Goal: Task Accomplishment & Management: Manage account settings

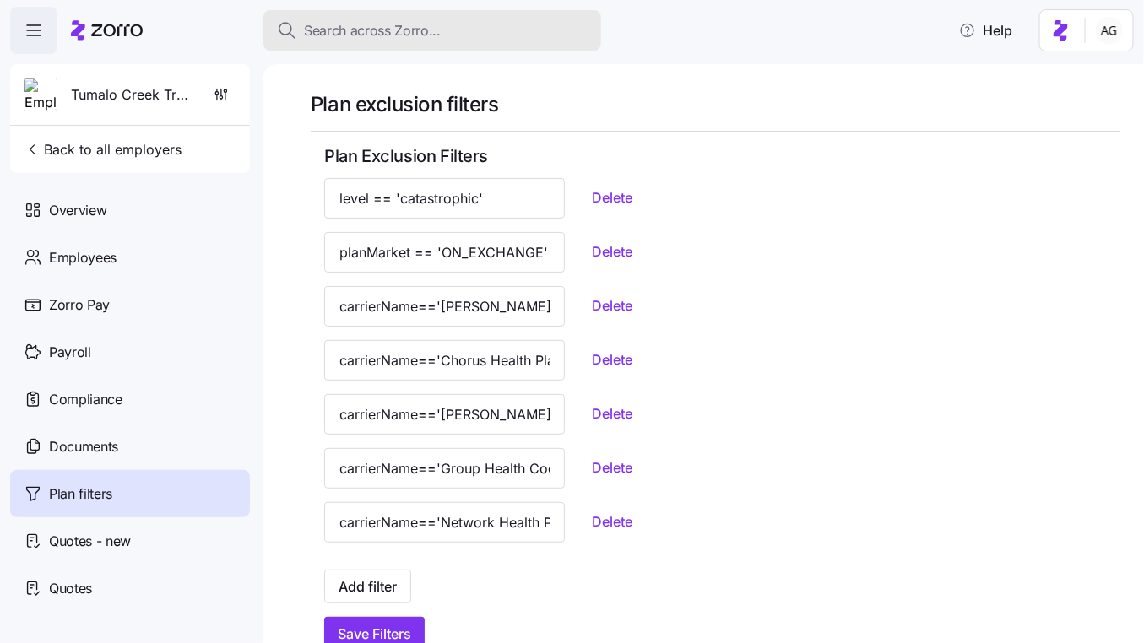
click at [345, 24] on span "Search across Zorro..." at bounding box center [372, 30] width 137 height 21
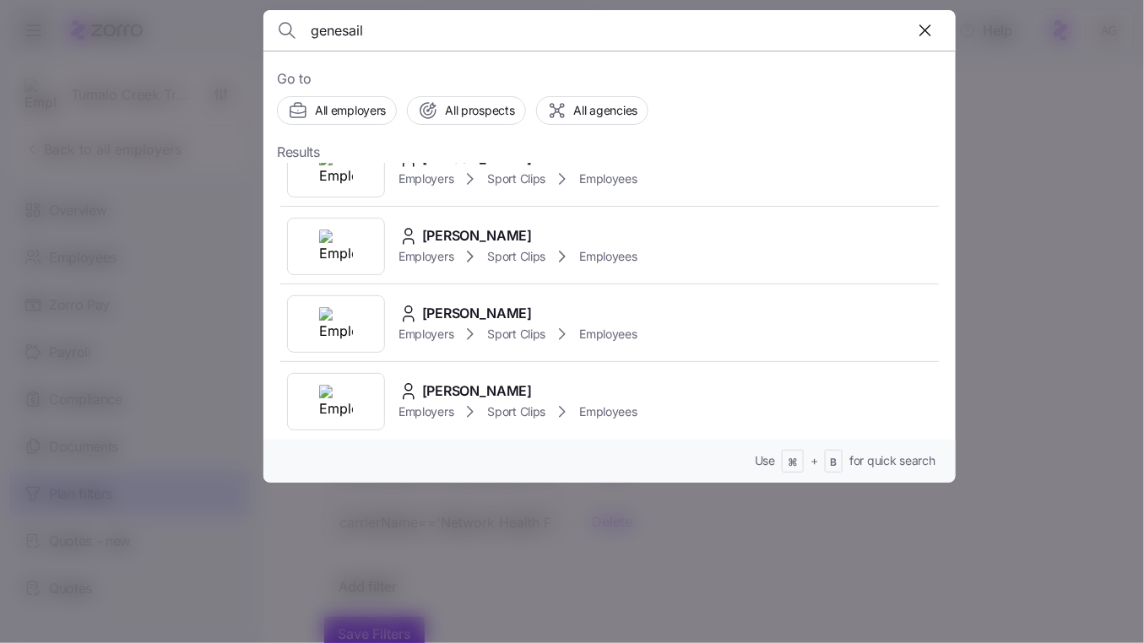
scroll to position [349, 0]
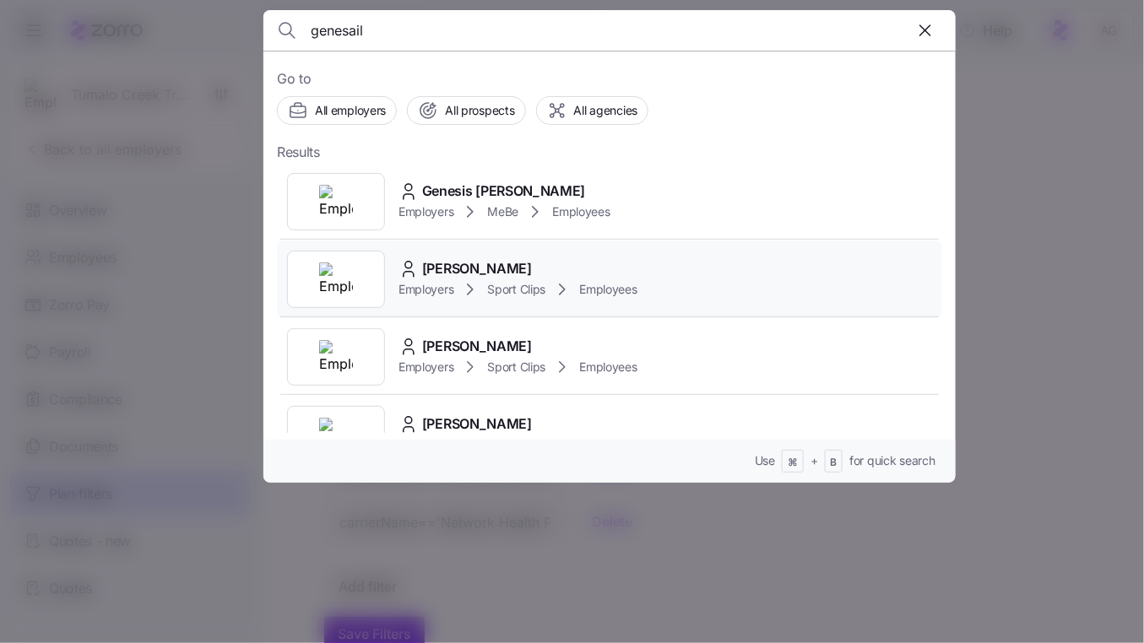
type input "genesail"
click at [498, 281] on span "Sport Clips" at bounding box center [516, 289] width 58 height 17
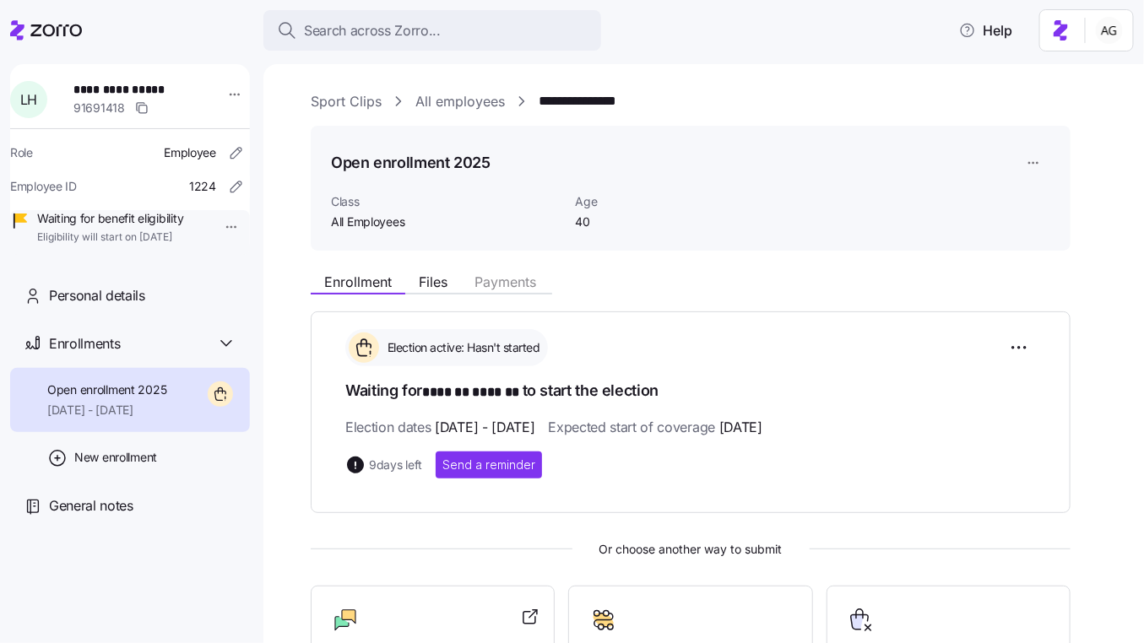
click at [459, 97] on link "All employees" at bounding box center [459, 101] width 89 height 21
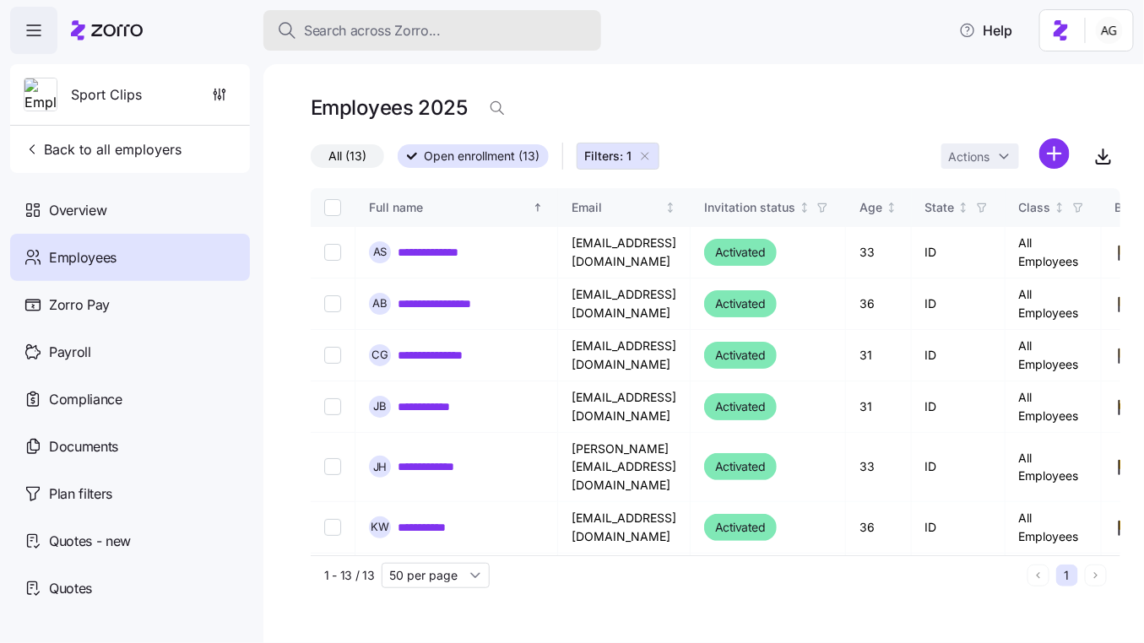
click at [413, 27] on span "Search across Zorro..." at bounding box center [372, 30] width 137 height 21
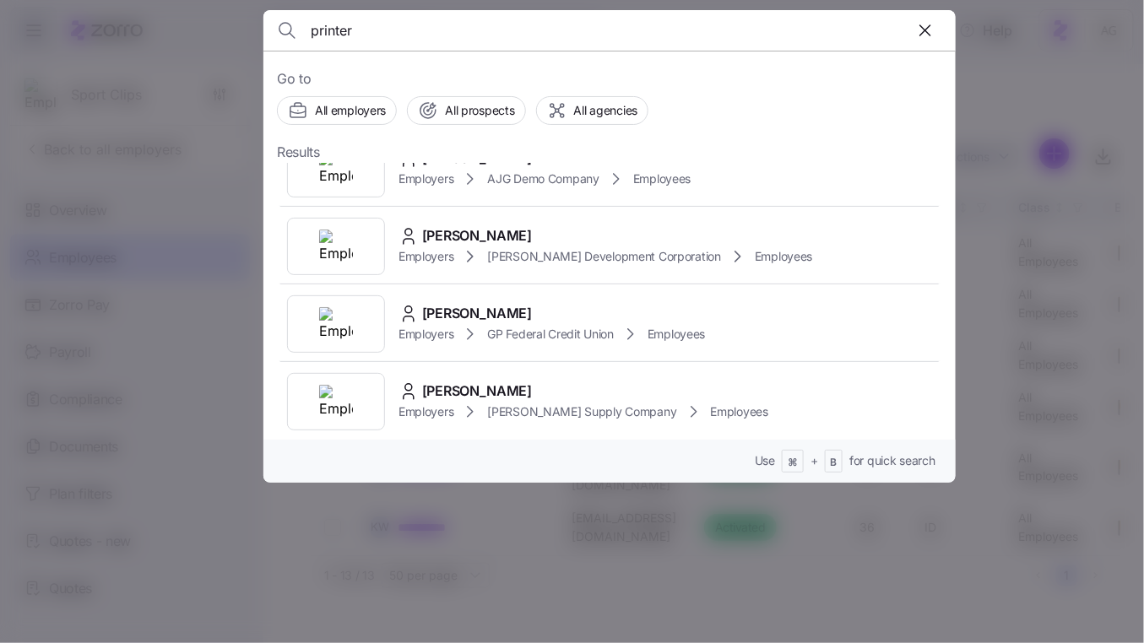
scroll to position [739, 0]
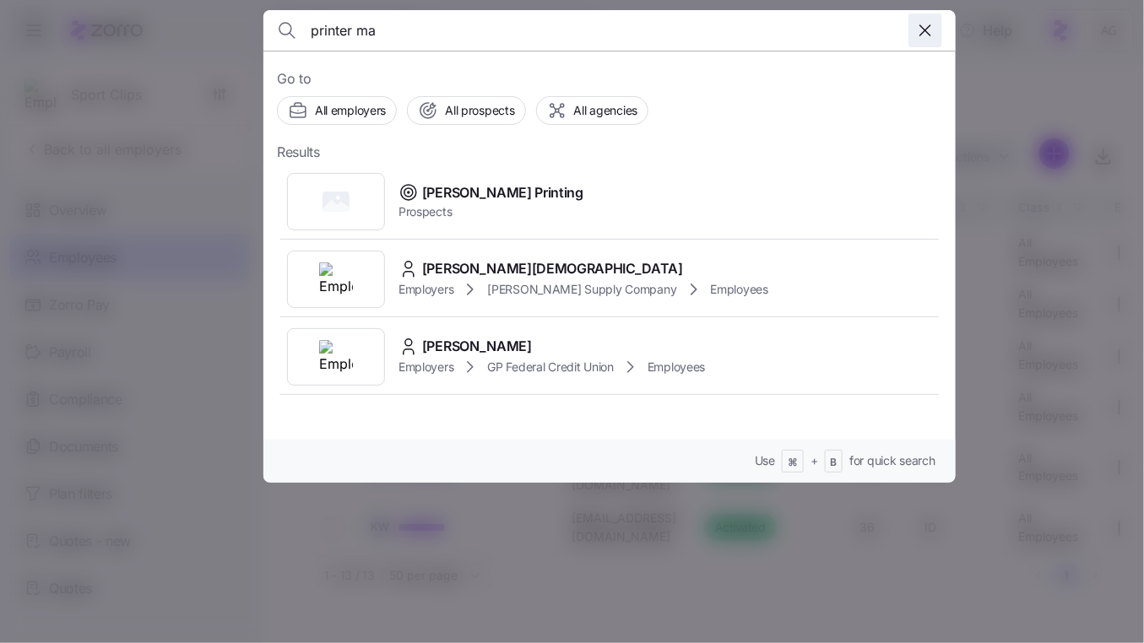
type input "printer ma"
click at [924, 30] on icon "button" at bounding box center [925, 30] width 20 height 20
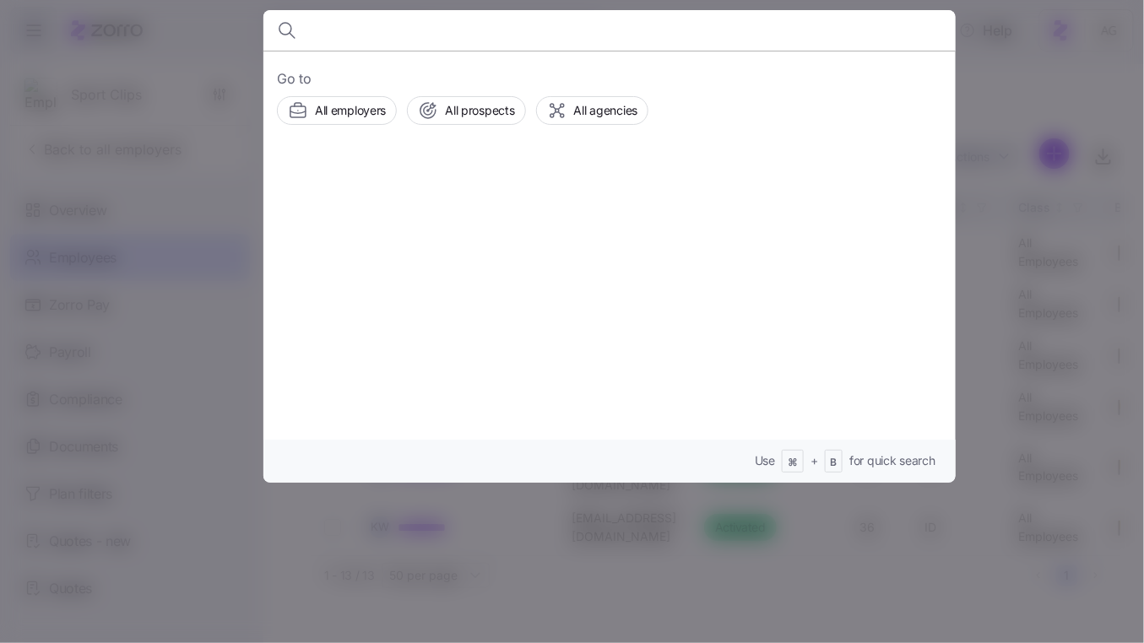
click at [994, 74] on div at bounding box center [572, 321] width 1144 height 643
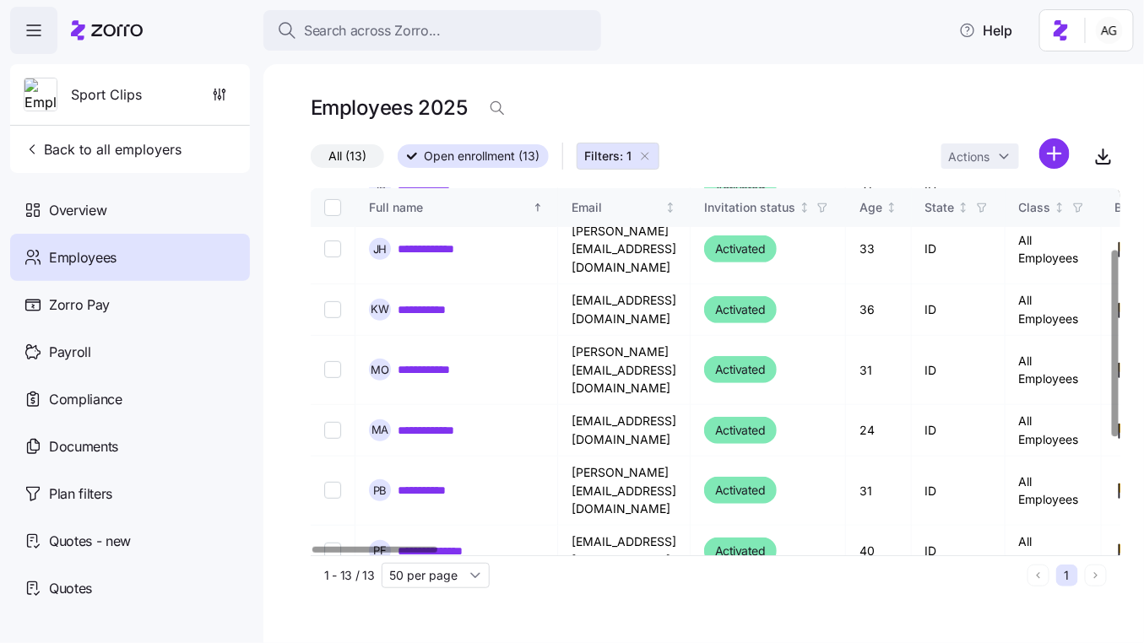
scroll to position [0, 0]
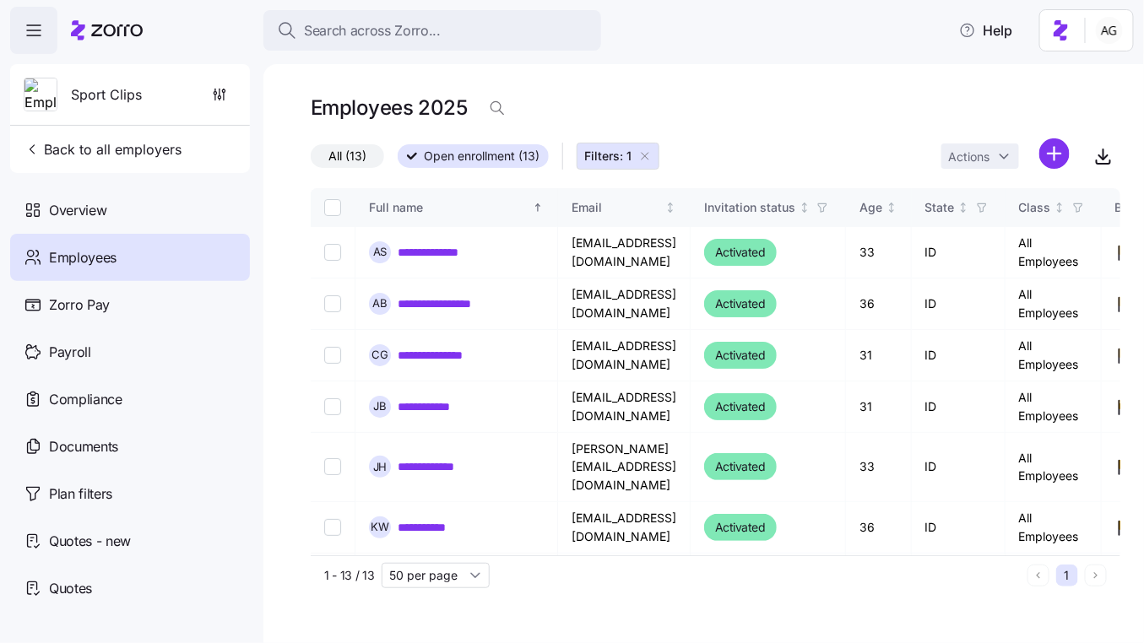
click at [110, 102] on span "Sport Clips" at bounding box center [106, 94] width 71 height 21
click at [338, 160] on span "All (13)" at bounding box center [347, 156] width 38 height 22
click at [311, 160] on input "All (13)" at bounding box center [311, 160] width 0 height 0
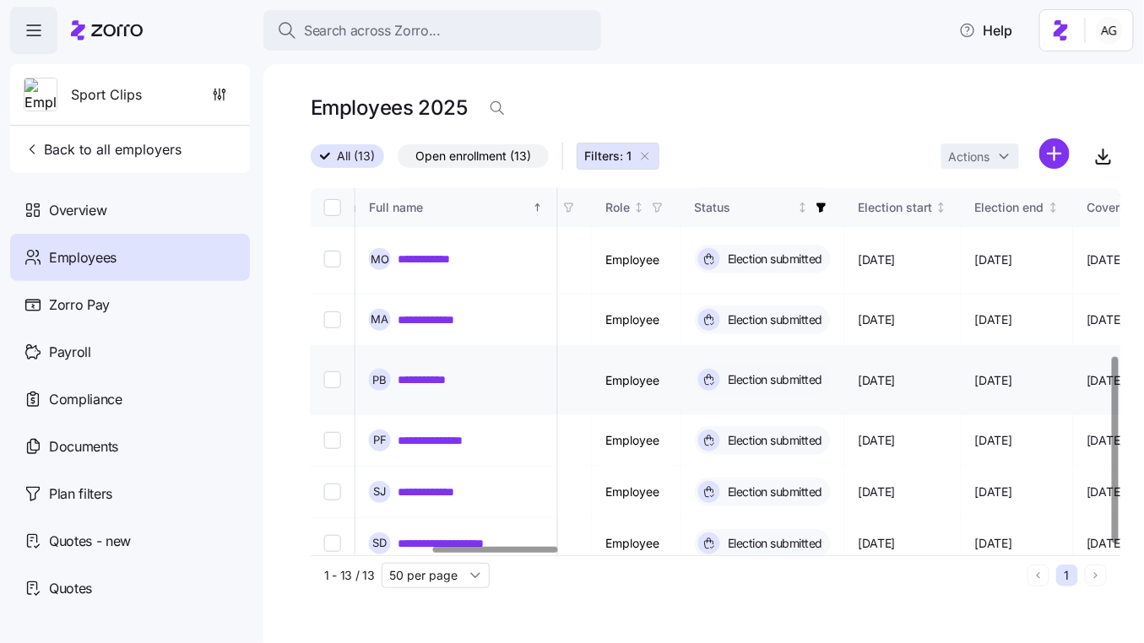
scroll to position [328, 824]
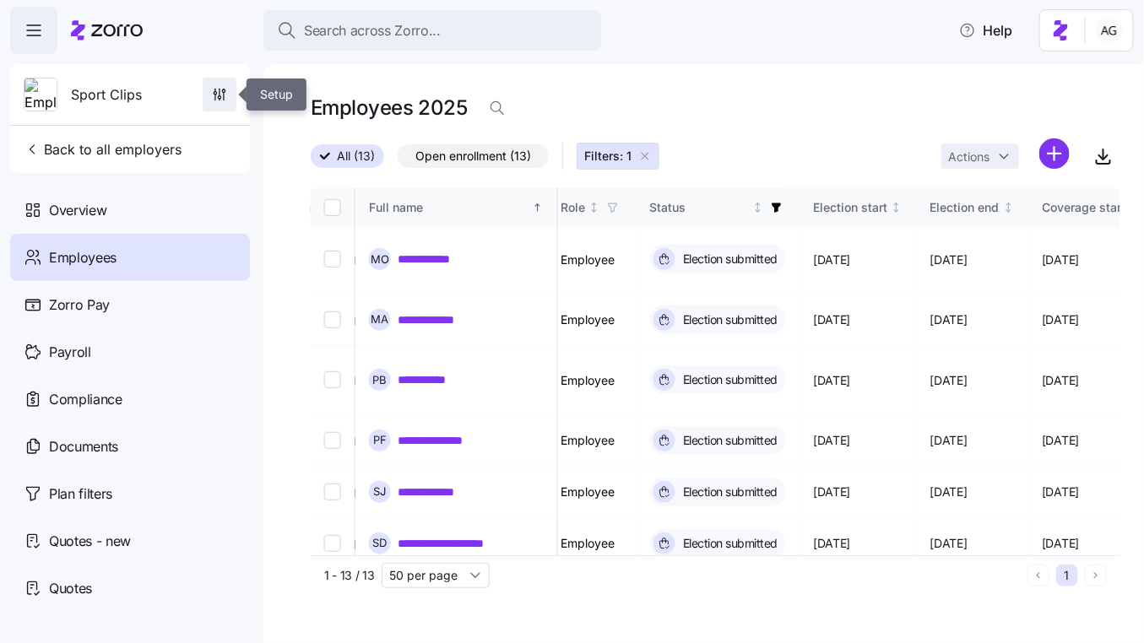
click at [224, 95] on icon "button" at bounding box center [224, 97] width 0 height 8
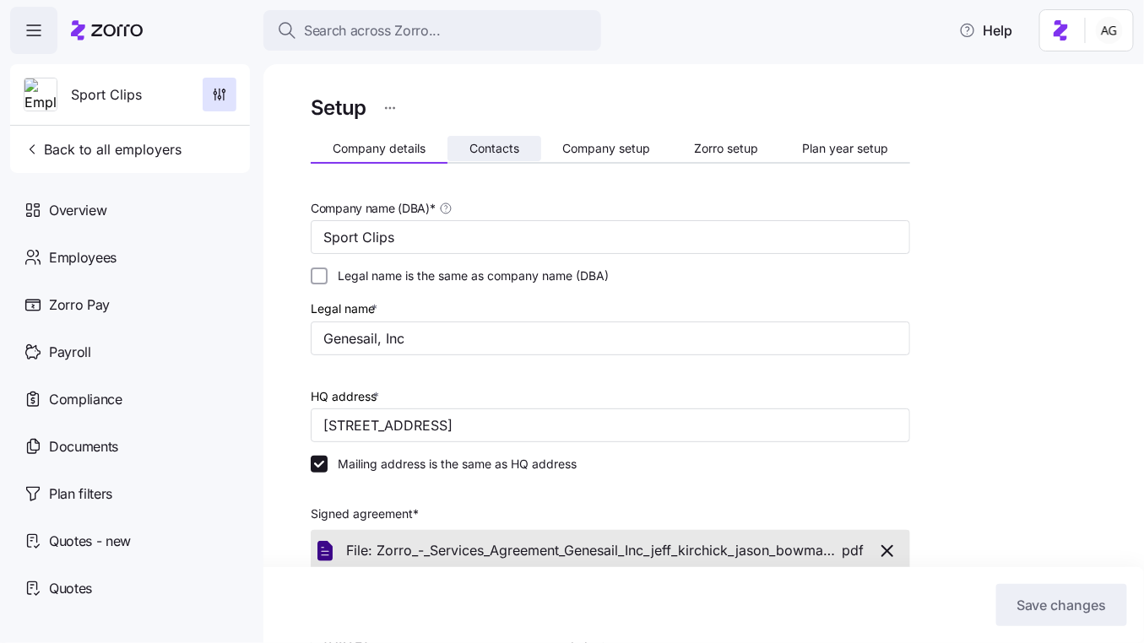
click at [480, 150] on span "Contacts" at bounding box center [494, 149] width 50 height 12
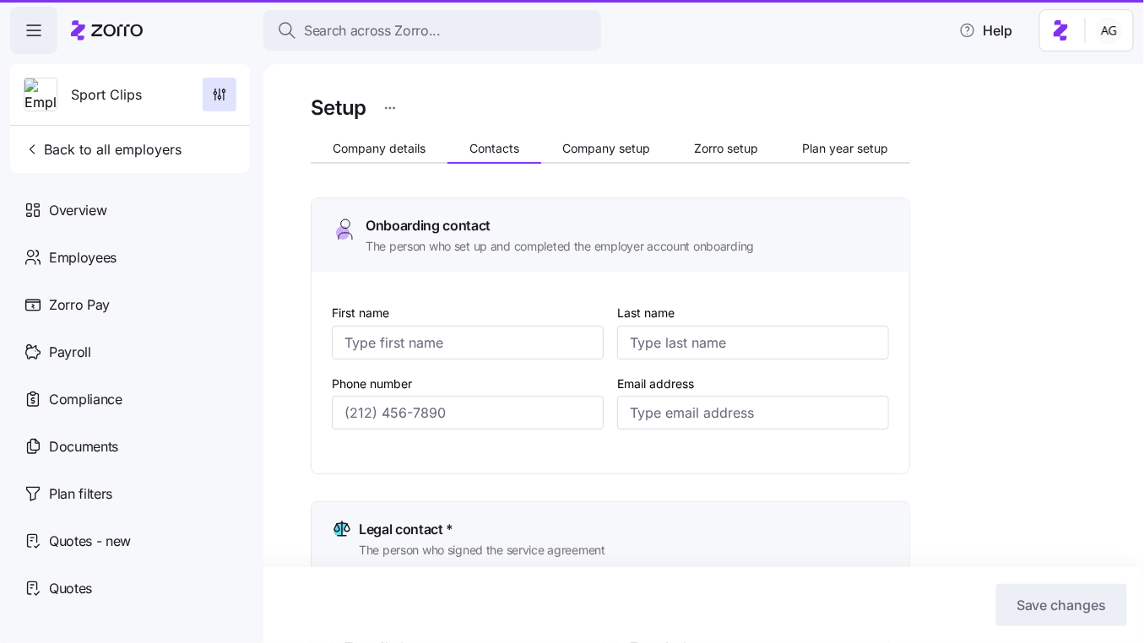
type input "[PERSON_NAME]"
type input "[PERSON_NAME][EMAIL_ADDRESS][DOMAIN_NAME]"
type input "Printer"
type input "Magpantay"
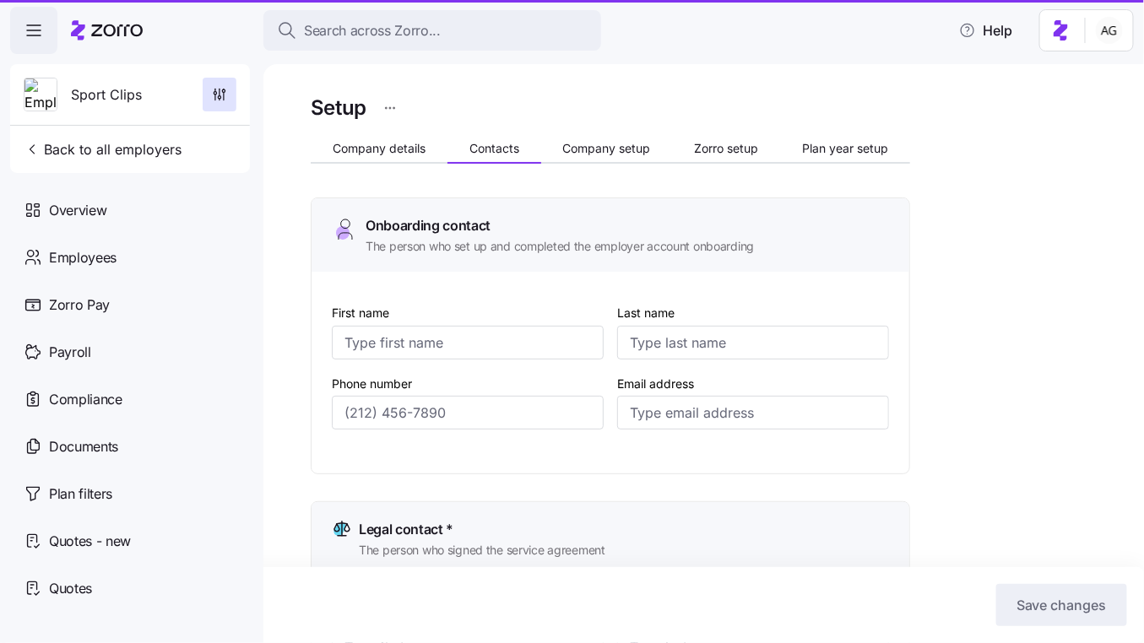
type input "[EMAIL_ADDRESS][DOMAIN_NAME]"
type input "Alyssa"
type input "[PERSON_NAME]"
type input "[EMAIL_ADDRESS][DOMAIN_NAME]"
type input "[PHONE_NUMBER]"
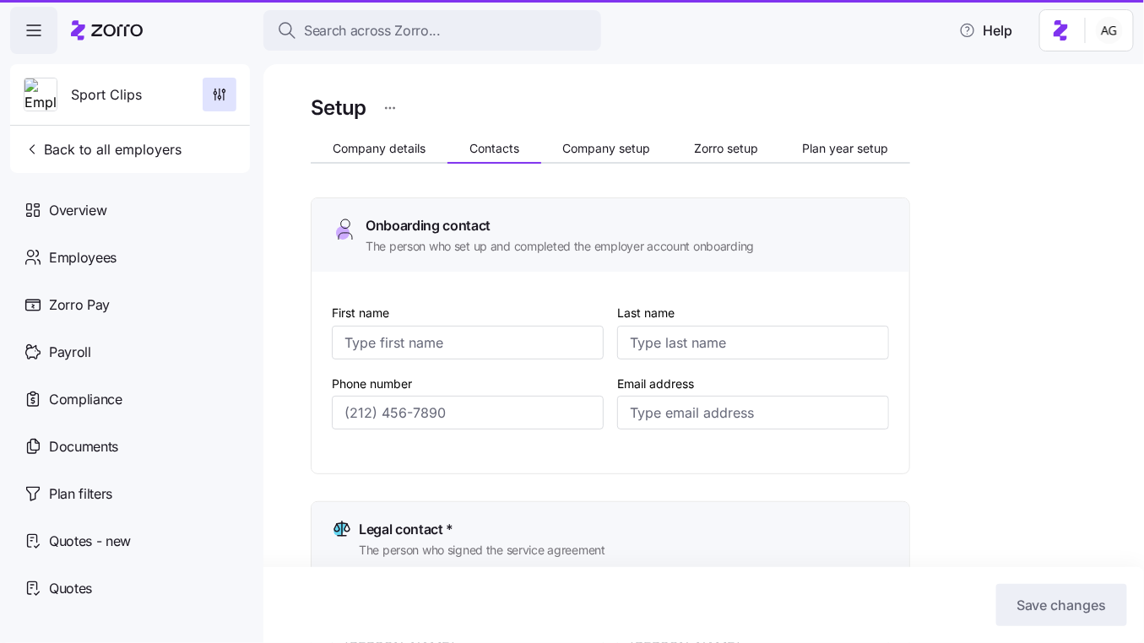
type input "[PHONE_NUMBER]"
